Goal: Browse casually

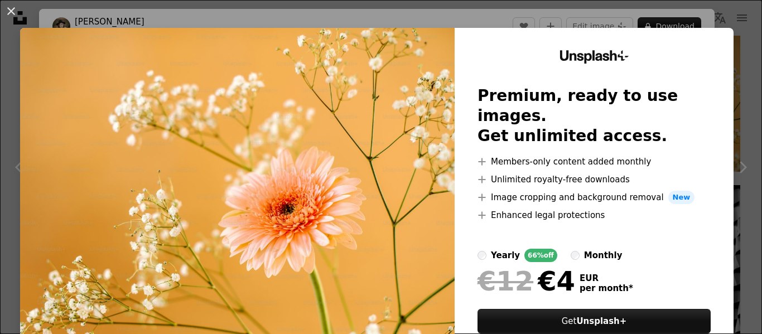
scroll to position [112, 0]
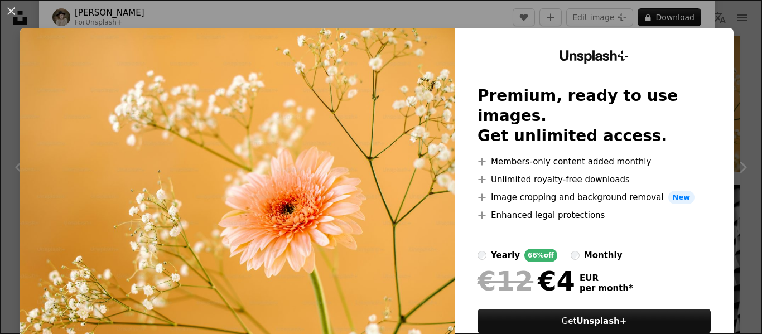
click at [362, 176] on img at bounding box center [237, 205] width 435 height 355
click at [352, 172] on img at bounding box center [237, 205] width 435 height 355
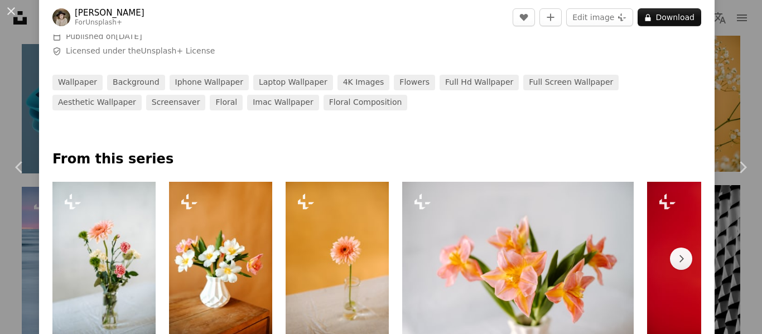
scroll to position [446, 0]
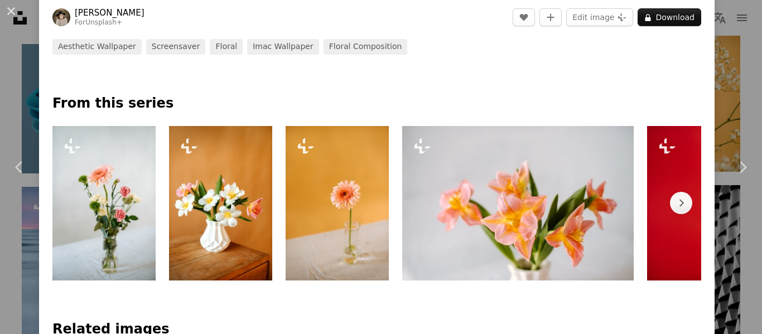
click at [216, 204] on img at bounding box center [220, 203] width 103 height 155
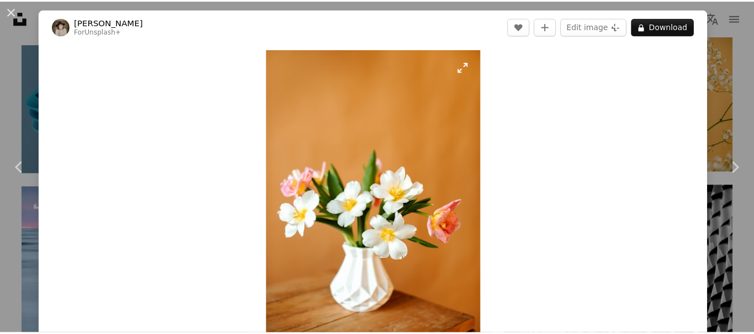
scroll to position [167, 0]
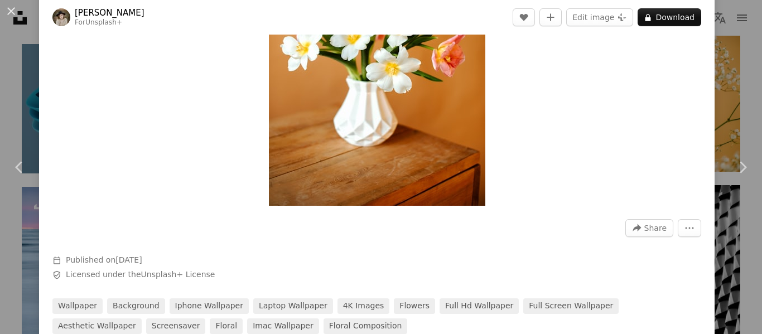
click at [9, 6] on button "An X shape" at bounding box center [10, 10] width 13 height 13
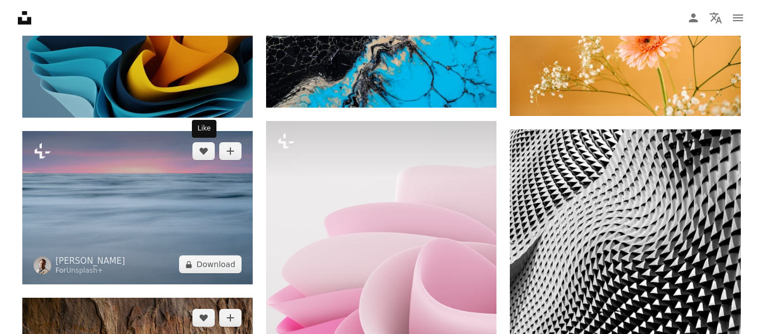
scroll to position [3423, 0]
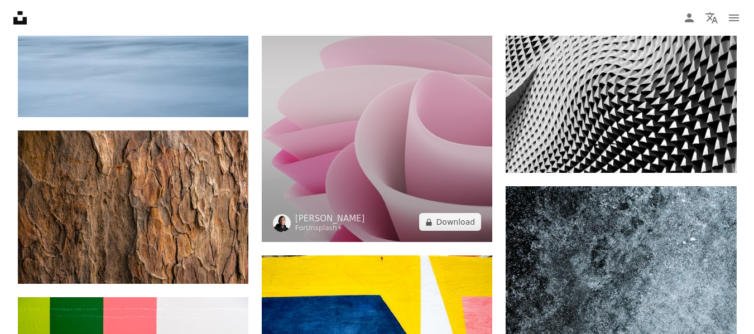
click at [341, 180] on img at bounding box center [377, 98] width 230 height 288
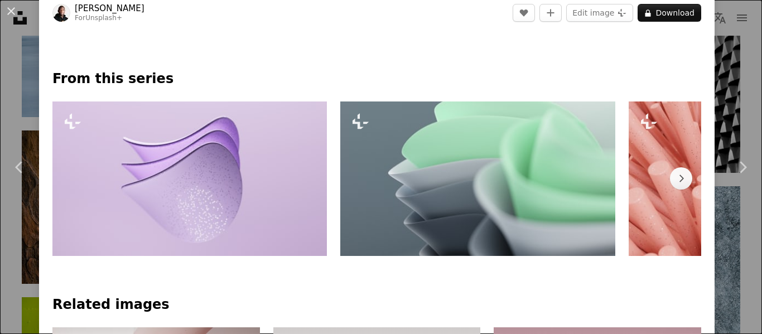
scroll to position [558, 0]
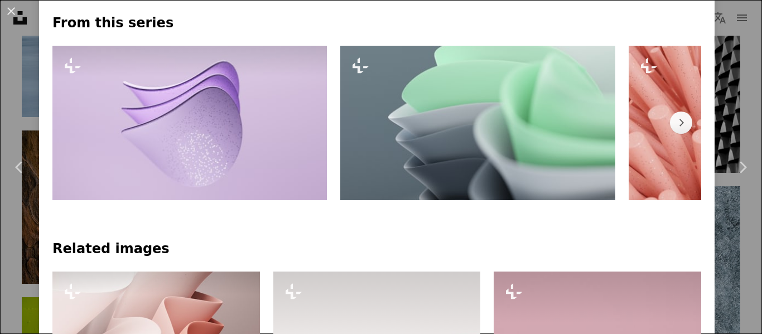
click at [254, 93] on img at bounding box center [189, 123] width 275 height 155
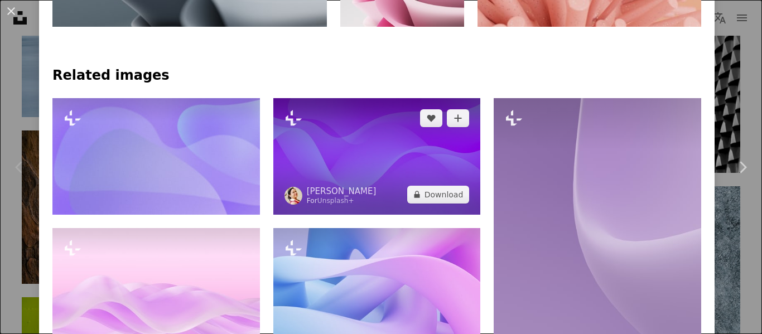
scroll to position [837, 0]
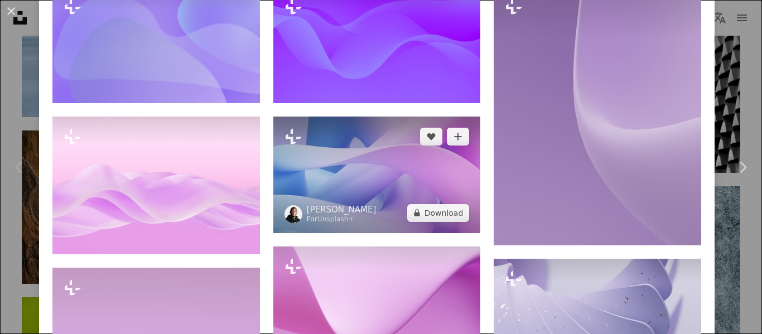
click at [349, 180] on img at bounding box center [377, 175] width 208 height 117
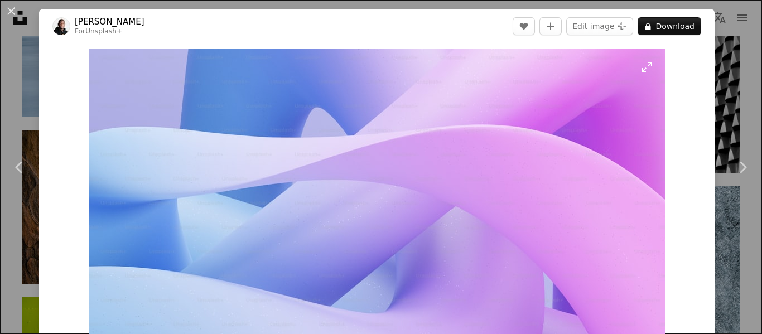
click at [351, 162] on img "Zoom in on this image" at bounding box center [377, 211] width 576 height 324
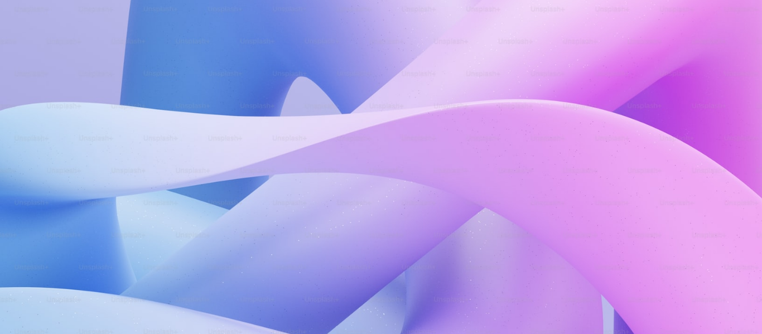
scroll to position [43, 0]
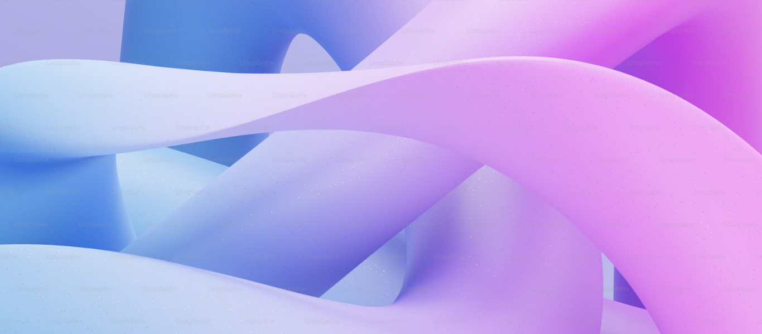
click at [354, 162] on img "Zoom out on this image" at bounding box center [380, 171] width 763 height 430
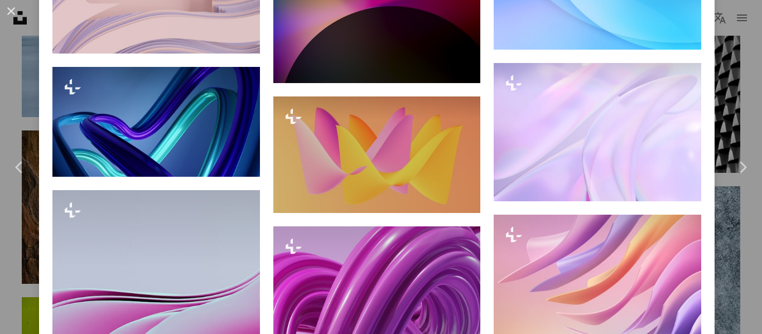
scroll to position [5451, 0]
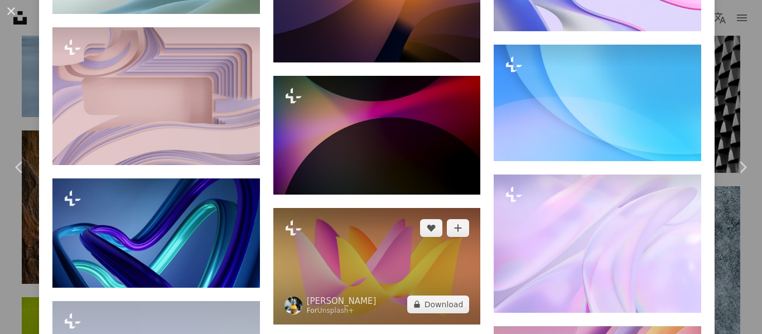
click at [350, 208] on img at bounding box center [377, 266] width 208 height 117
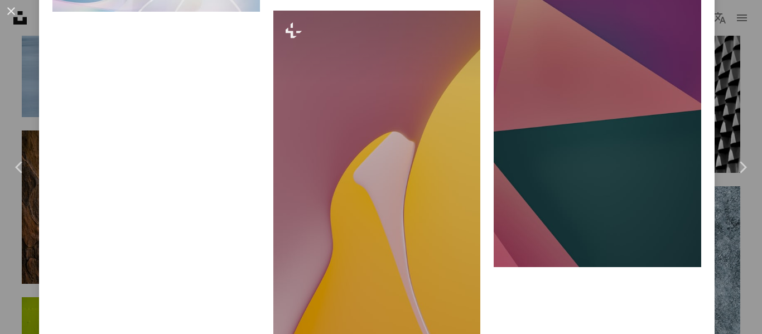
scroll to position [2901, 0]
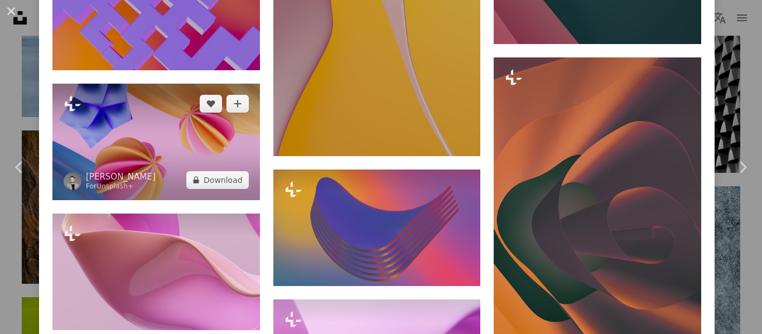
click at [167, 140] on img at bounding box center [156, 142] width 208 height 117
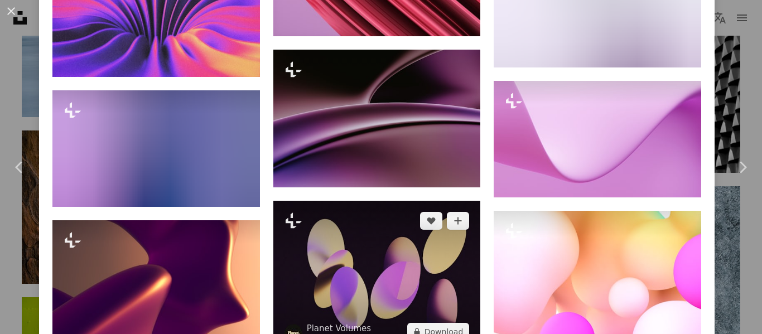
scroll to position [8816, 0]
